Goal: Task Accomplishment & Management: Manage account settings

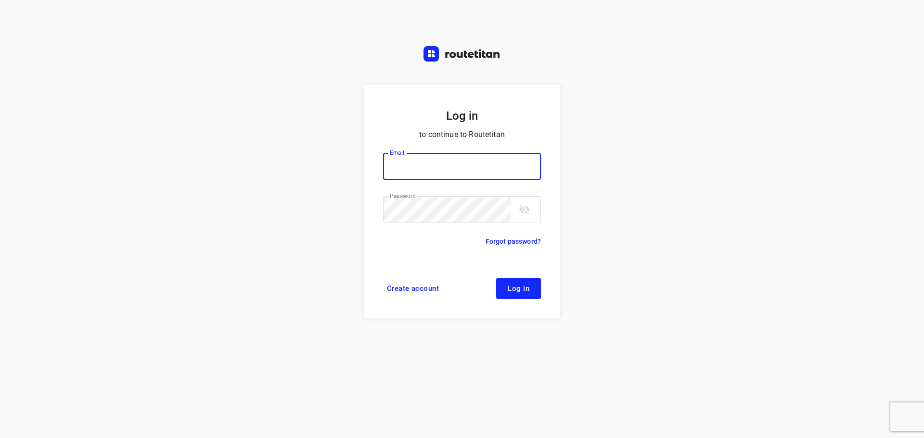
type input "[EMAIL_ADDRESS][DOMAIN_NAME]"
click at [511, 290] on span "Log in" at bounding box center [519, 289] width 22 height 8
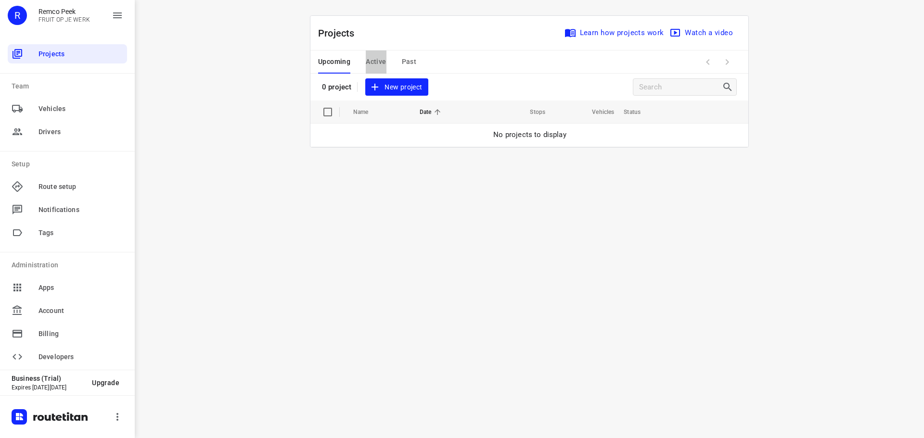
click at [377, 58] on span "Active" at bounding box center [376, 62] width 20 height 12
